Goal: Information Seeking & Learning: Learn about a topic

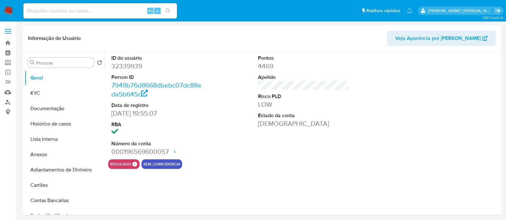
select select "10"
click at [3, 101] on link "Localizador de pessoas" at bounding box center [38, 102] width 76 height 10
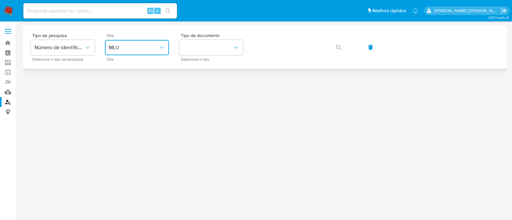
click at [128, 47] on span "MLU" at bounding box center [134, 47] width 50 height 6
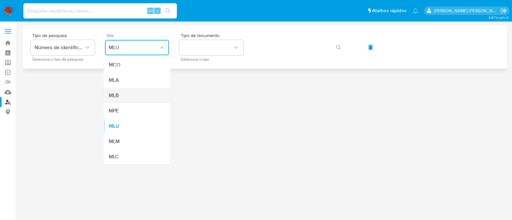
click at [131, 97] on div "MLB" at bounding box center [135, 95] width 52 height 15
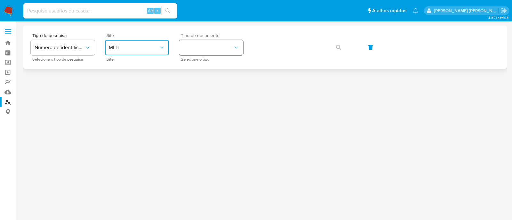
click at [206, 54] on button "identificationType" at bounding box center [211, 47] width 64 height 15
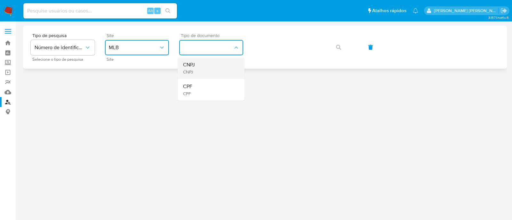
click at [206, 67] on div "CNPJ CNPJ" at bounding box center [209, 68] width 52 height 22
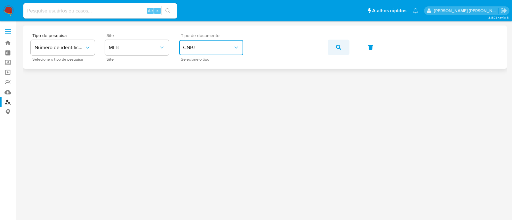
click at [345, 45] on button "button" at bounding box center [339, 47] width 22 height 15
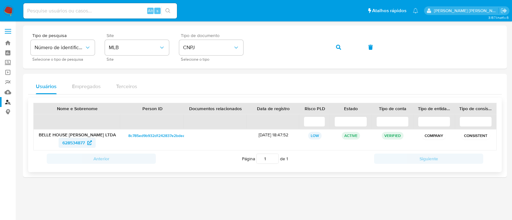
click at [75, 146] on span "628534877" at bounding box center [73, 143] width 22 height 10
click at [344, 49] on button "button" at bounding box center [339, 47] width 22 height 15
click at [80, 143] on span "628923599" at bounding box center [73, 143] width 23 height 10
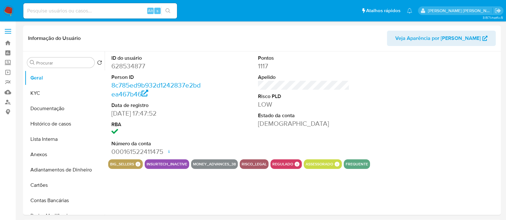
select select "10"
click at [54, 92] on button "KYC" at bounding box center [62, 93] width 75 height 15
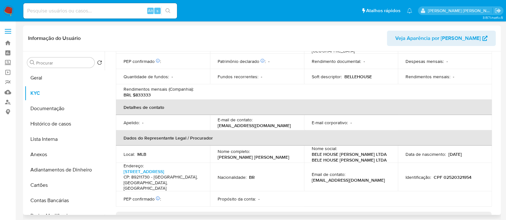
scroll to position [272, 0]
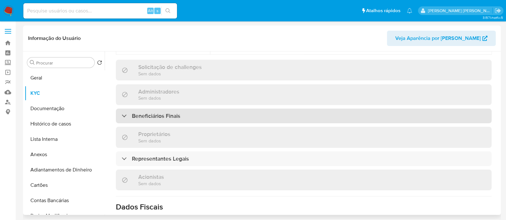
click at [236, 109] on div "Beneficiários Finais" at bounding box center [304, 116] width 376 height 15
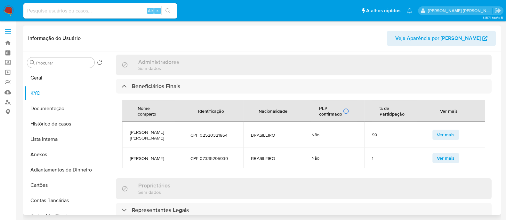
scroll to position [312, 0]
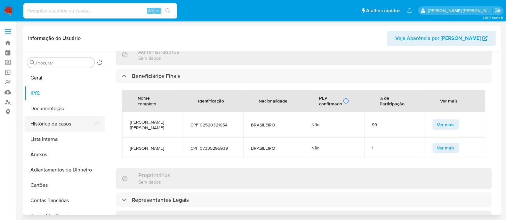
click at [39, 126] on button "Histórico de casos" at bounding box center [62, 123] width 75 height 15
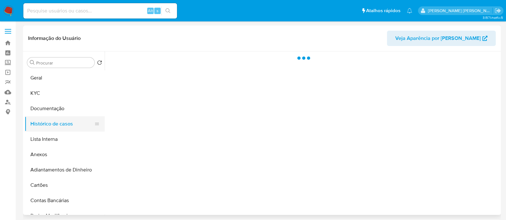
scroll to position [0, 0]
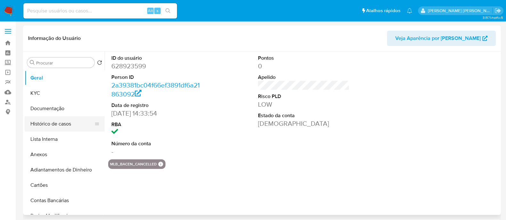
click at [40, 128] on button "Histórico de casos" at bounding box center [62, 123] width 75 height 15
select select "10"
